Goal: Use online tool/utility: Utilize a website feature to perform a specific function

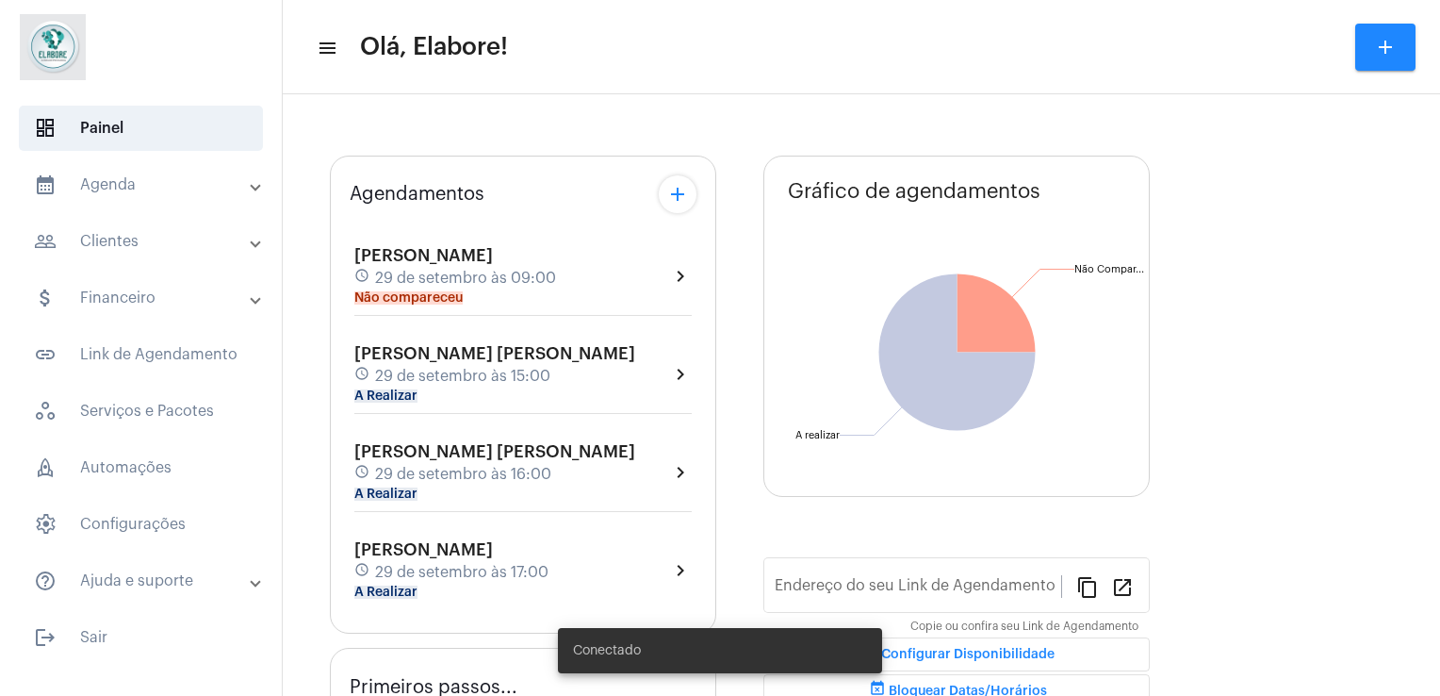
type input "[URL][DOMAIN_NAME]"
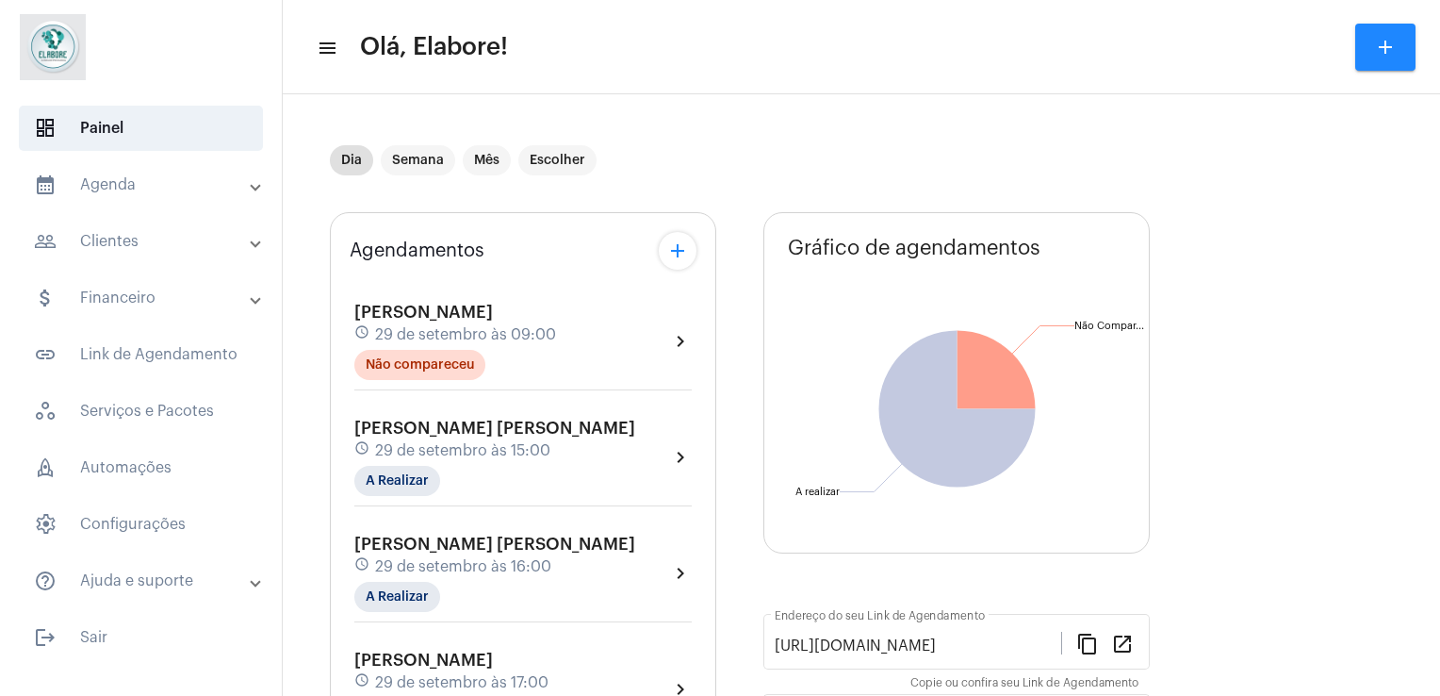
click at [596, 463] on div "[PERSON_NAME] [PERSON_NAME] schedule 29 de setembro às 15:00 A Realizar chevron…" at bounding box center [522, 456] width 337 height 77
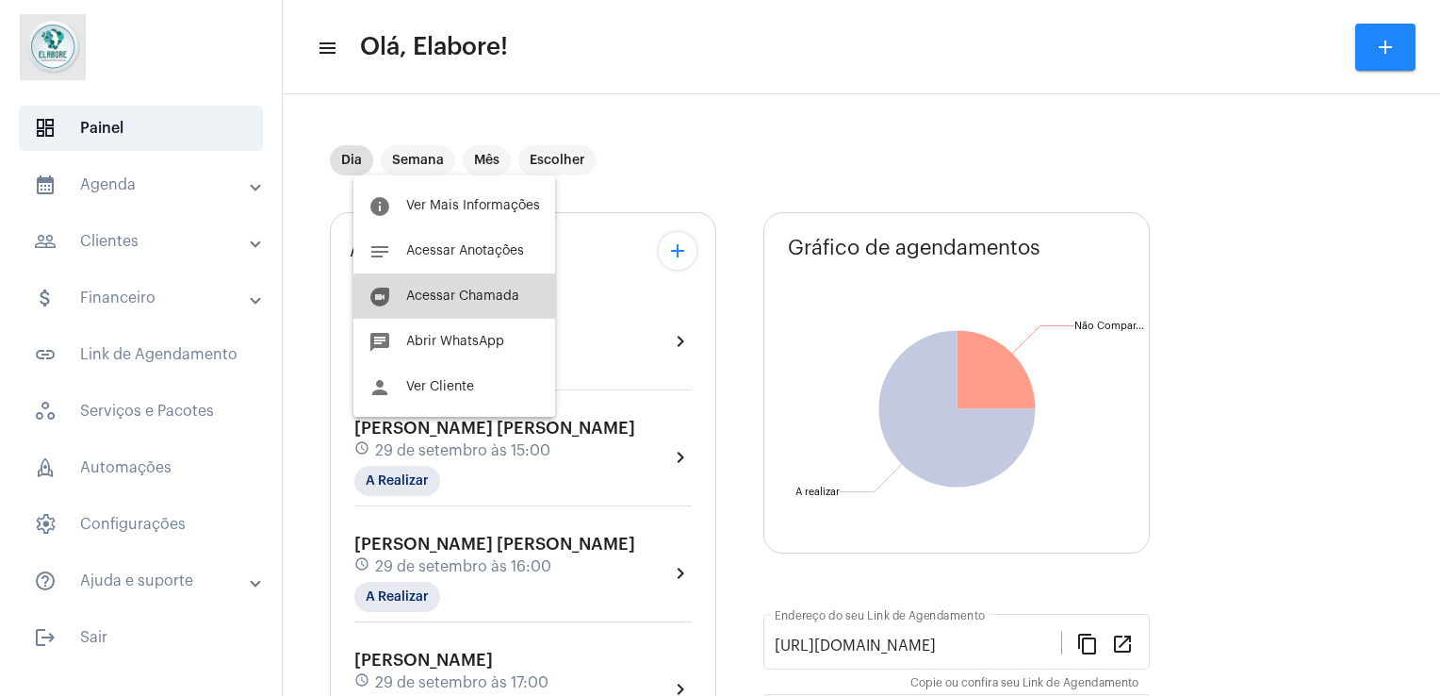
click at [474, 311] on button "duo [PERSON_NAME]" at bounding box center [454, 295] width 202 height 45
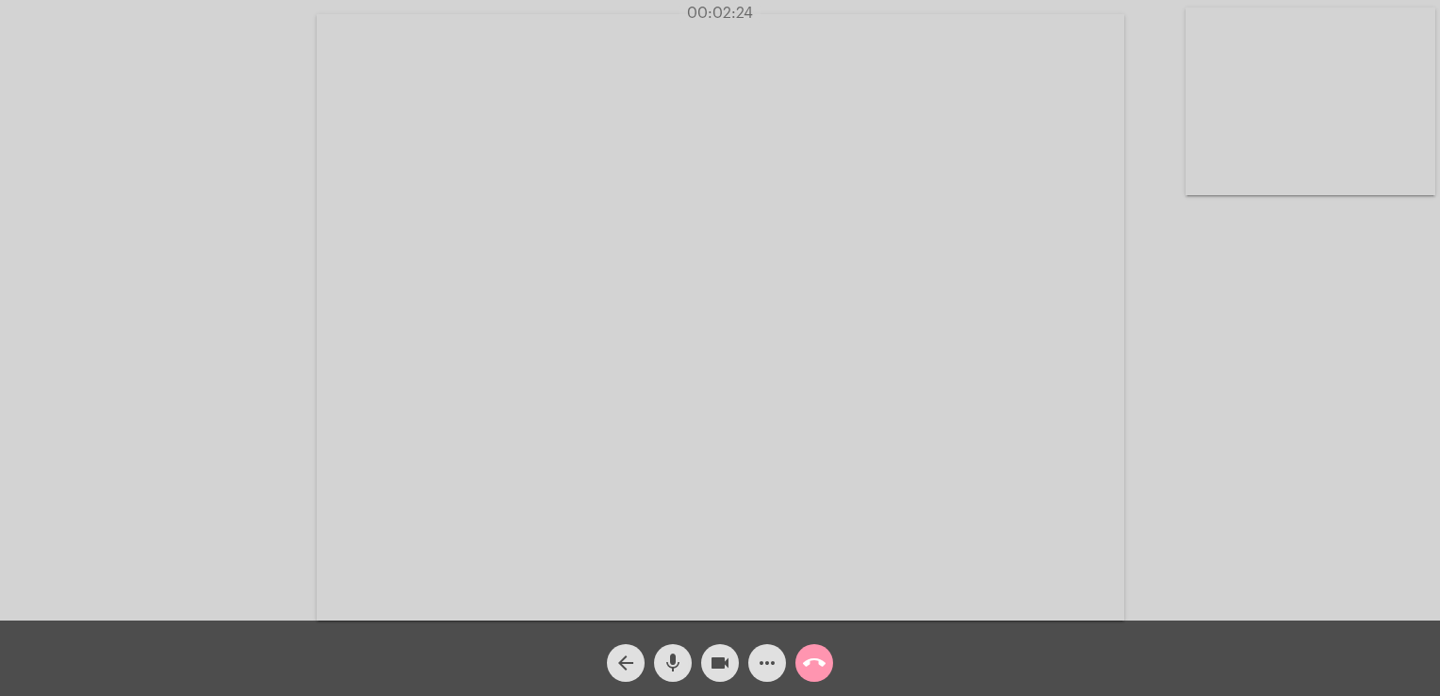
click at [775, 665] on mat-icon "more_horiz" at bounding box center [767, 662] width 23 height 23
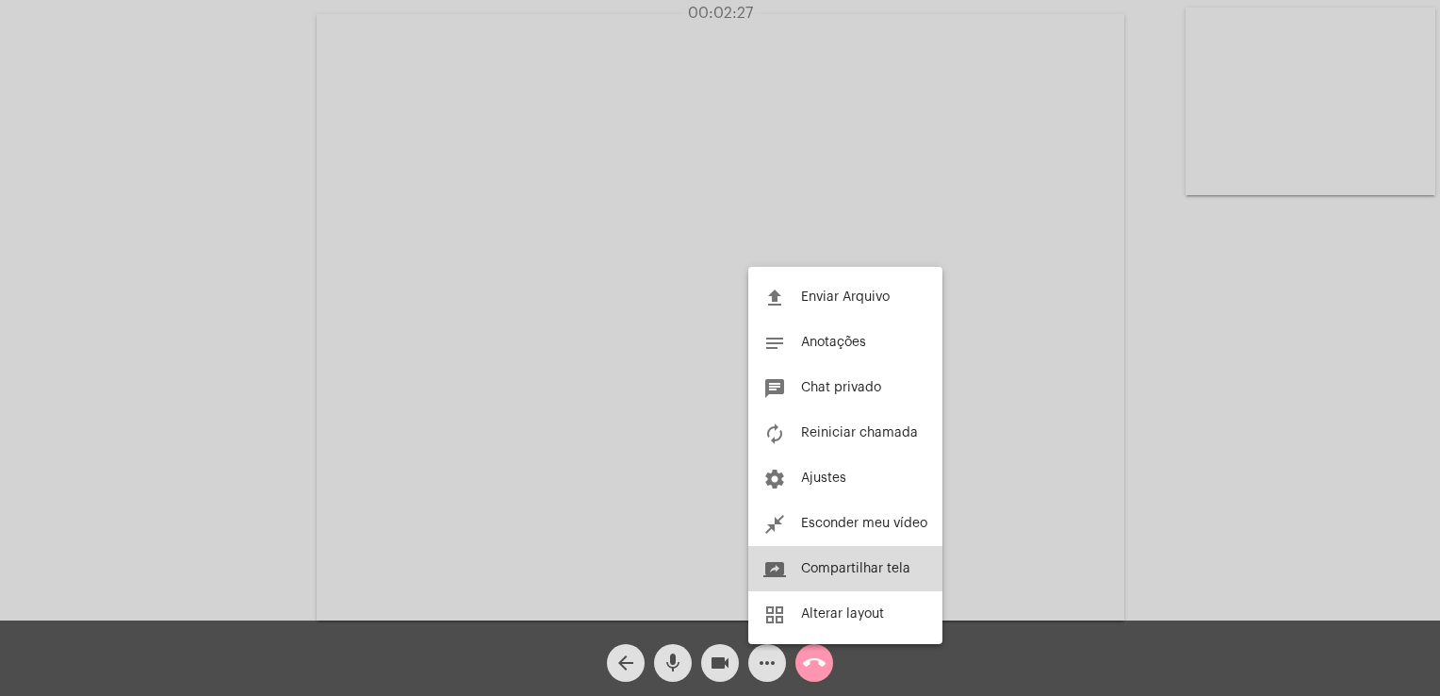
click at [843, 549] on button "screen_share Compartilhar tela" at bounding box center [845, 568] width 194 height 45
